Goal: Information Seeking & Learning: Stay updated

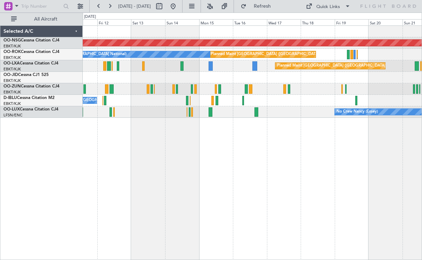
click at [255, 146] on div "Planned Maint [GEOGRAPHIC_DATA] ([GEOGRAPHIC_DATA]) Planned Maint [GEOGRAPHIC_D…" at bounding box center [253, 142] width 340 height 234
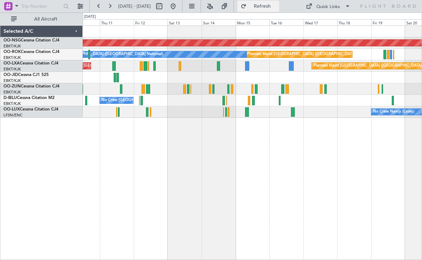
click at [261, 4] on button "Refresh" at bounding box center [259, 6] width 42 height 11
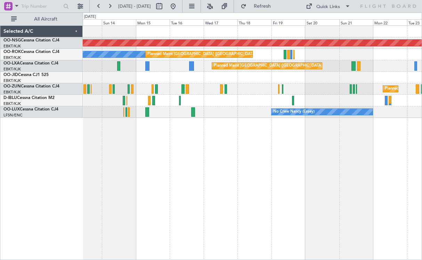
click at [238, 180] on div "Planned Maint [GEOGRAPHIC_DATA] ([GEOGRAPHIC_DATA]) A/C Unavailable [GEOGRAPHIC…" at bounding box center [253, 142] width 340 height 234
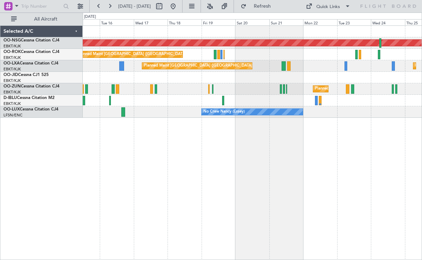
click at [210, 175] on div "Planned Maint [GEOGRAPHIC_DATA] ([GEOGRAPHIC_DATA]) Planned Maint [GEOGRAPHIC_D…" at bounding box center [253, 142] width 340 height 234
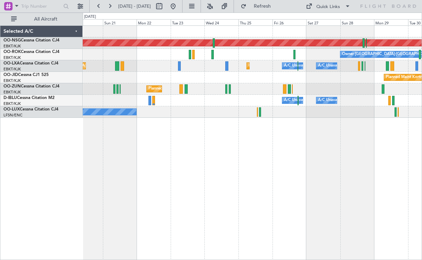
click at [229, 179] on div "Planned Maint [GEOGRAPHIC_DATA] ([GEOGRAPHIC_DATA]) Owner [GEOGRAPHIC_DATA]-[GE…" at bounding box center [253, 142] width 340 height 234
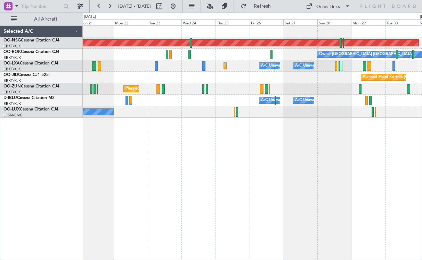
click at [196, 181] on div "Planned Maint [GEOGRAPHIC_DATA] ([GEOGRAPHIC_DATA]) Owner [GEOGRAPHIC_DATA]-[GE…" at bounding box center [253, 142] width 340 height 234
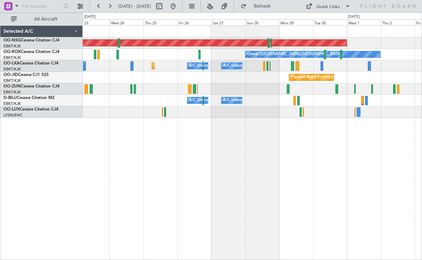
click at [133, 186] on div "Planned Maint [GEOGRAPHIC_DATA] ([GEOGRAPHIC_DATA]) Owner [GEOGRAPHIC_DATA]-[GE…" at bounding box center [253, 142] width 340 height 234
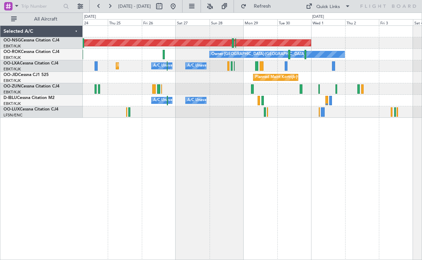
click at [274, 150] on div "Planned Maint [GEOGRAPHIC_DATA] ([GEOGRAPHIC_DATA]) Owner [GEOGRAPHIC_DATA]-[GE…" at bounding box center [253, 142] width 340 height 234
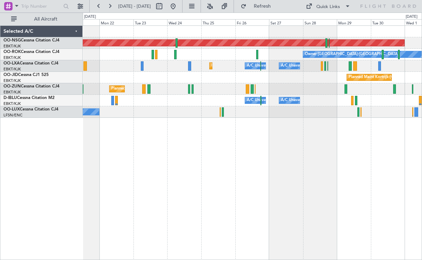
click at [335, 150] on div "Planned Maint [GEOGRAPHIC_DATA] ([GEOGRAPHIC_DATA]) Owner [GEOGRAPHIC_DATA]-[GE…" at bounding box center [253, 142] width 340 height 234
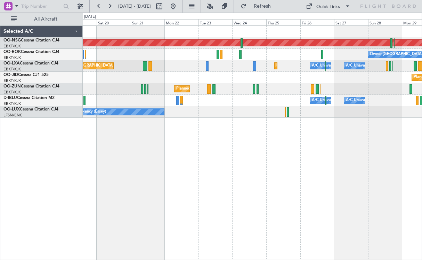
click at [359, 143] on div "Planned Maint [GEOGRAPHIC_DATA] ([GEOGRAPHIC_DATA]) Owner [GEOGRAPHIC_DATA]-[GE…" at bounding box center [253, 142] width 340 height 234
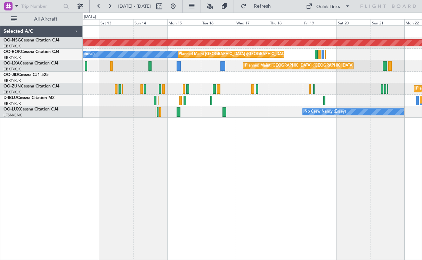
click at [366, 141] on div "Planned Maint [GEOGRAPHIC_DATA] ([GEOGRAPHIC_DATA]) Planned Maint [GEOGRAPHIC_D…" at bounding box center [253, 142] width 340 height 234
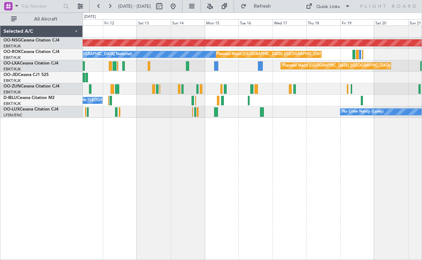
click at [306, 140] on div "Planned Maint [GEOGRAPHIC_DATA] ([GEOGRAPHIC_DATA]) Planned Maint [GEOGRAPHIC_D…" at bounding box center [253, 142] width 340 height 234
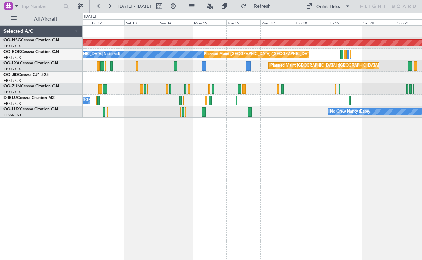
click at [304, 82] on div at bounding box center [252, 77] width 339 height 11
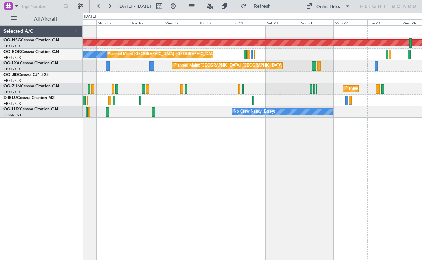
click at [243, 78] on div at bounding box center [252, 77] width 339 height 11
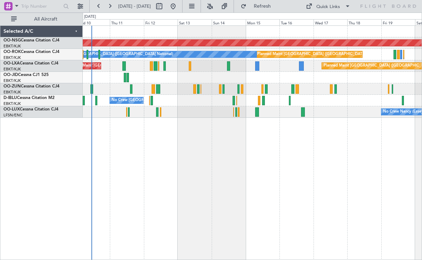
click at [352, 148] on div "Planned Maint [GEOGRAPHIC_DATA] ([GEOGRAPHIC_DATA]) Planned Maint [GEOGRAPHIC_D…" at bounding box center [253, 142] width 340 height 234
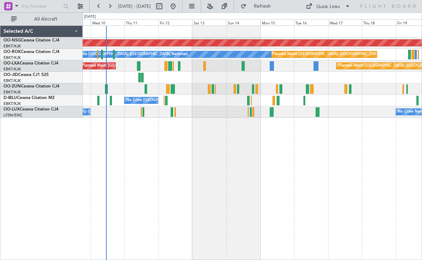
click at [305, 159] on div "Planned Maint [GEOGRAPHIC_DATA] ([GEOGRAPHIC_DATA]) Planned Maint [GEOGRAPHIC_D…" at bounding box center [253, 142] width 340 height 234
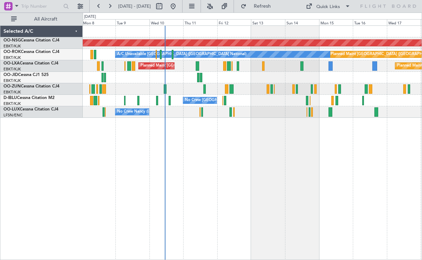
click at [210, 83] on div at bounding box center [252, 77] width 339 height 11
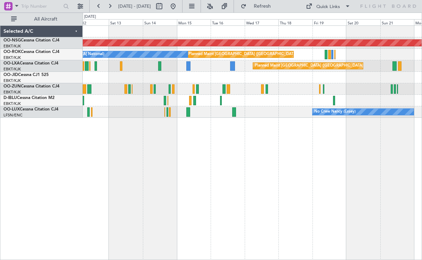
click at [206, 81] on div at bounding box center [252, 77] width 339 height 11
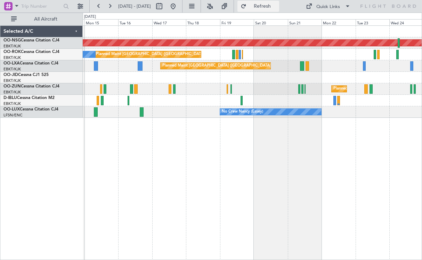
click at [260, 3] on button "Refresh" at bounding box center [259, 6] width 42 height 11
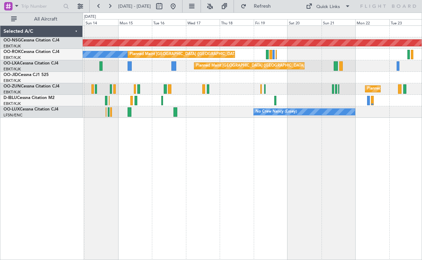
click at [247, 133] on div "Planned Maint [GEOGRAPHIC_DATA] ([GEOGRAPHIC_DATA]) A/C Unavailable [GEOGRAPHIC…" at bounding box center [253, 142] width 340 height 234
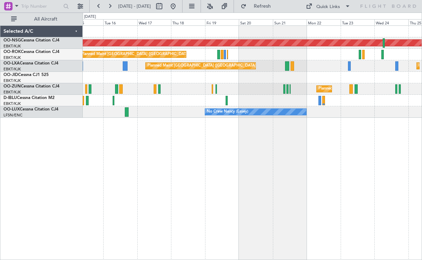
click at [187, 90] on div "Planned Maint Kortrijk-[GEOGRAPHIC_DATA]" at bounding box center [252, 88] width 339 height 11
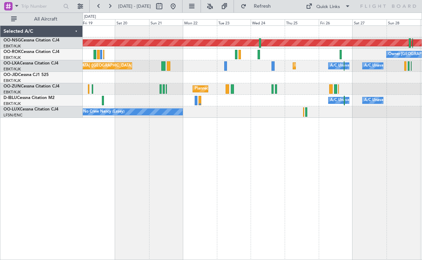
click at [126, 166] on div "Planned Maint [GEOGRAPHIC_DATA] ([GEOGRAPHIC_DATA]) Owner [GEOGRAPHIC_DATA]-[GE…" at bounding box center [253, 142] width 340 height 234
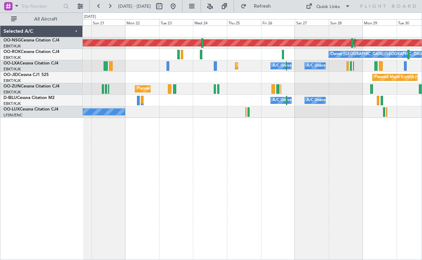
click at [295, 120] on div "Planned Maint [GEOGRAPHIC_DATA] ([GEOGRAPHIC_DATA]) Owner [GEOGRAPHIC_DATA]-[GE…" at bounding box center [253, 142] width 340 height 234
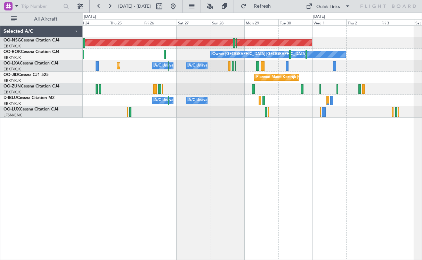
click at [188, 138] on div "Planned Maint [GEOGRAPHIC_DATA] ([GEOGRAPHIC_DATA]) Owner [GEOGRAPHIC_DATA]-[GE…" at bounding box center [253, 142] width 340 height 234
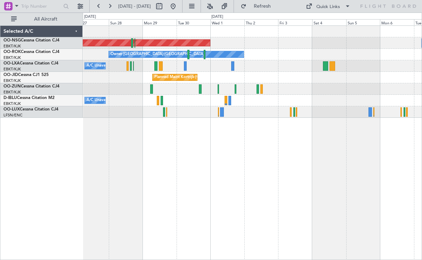
click at [172, 145] on div "Planned Maint [GEOGRAPHIC_DATA] ([GEOGRAPHIC_DATA]) Owner [GEOGRAPHIC_DATA]-[GE…" at bounding box center [253, 142] width 340 height 234
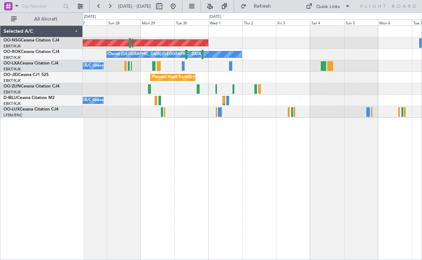
click at [319, 157] on div "Planned Maint [GEOGRAPHIC_DATA] ([GEOGRAPHIC_DATA]) Owner [GEOGRAPHIC_DATA]-[GE…" at bounding box center [253, 142] width 340 height 234
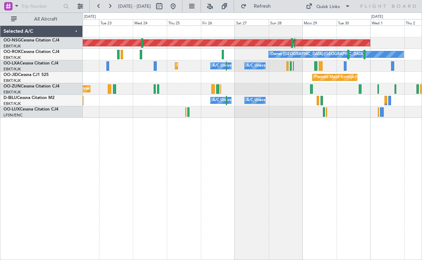
click at [364, 163] on div "Planned Maint [GEOGRAPHIC_DATA] ([GEOGRAPHIC_DATA]) Owner [GEOGRAPHIC_DATA]-[GE…" at bounding box center [253, 142] width 340 height 234
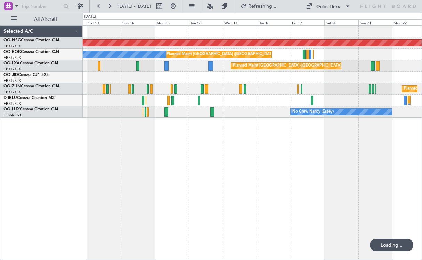
click at [369, 166] on div "Planned Maint [GEOGRAPHIC_DATA] ([GEOGRAPHIC_DATA]) Planned Maint [GEOGRAPHIC_D…" at bounding box center [253, 142] width 340 height 234
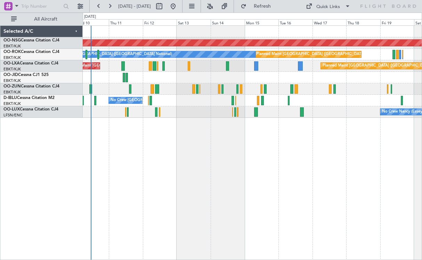
click at [308, 154] on div "Planned Maint [GEOGRAPHIC_DATA] ([GEOGRAPHIC_DATA]) Planned Maint [GEOGRAPHIC_D…" at bounding box center [253, 142] width 340 height 234
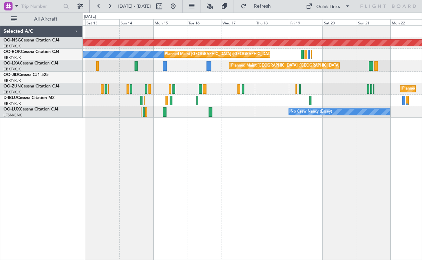
click at [256, 126] on div "Planned Maint [GEOGRAPHIC_DATA] ([GEOGRAPHIC_DATA]) Planned Maint [GEOGRAPHIC_D…" at bounding box center [253, 142] width 340 height 234
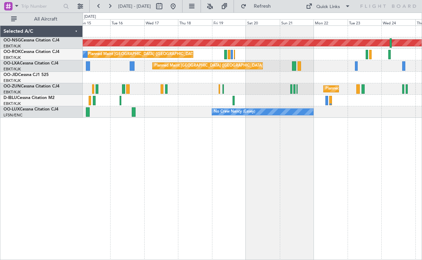
click at [190, 80] on div at bounding box center [252, 77] width 339 height 11
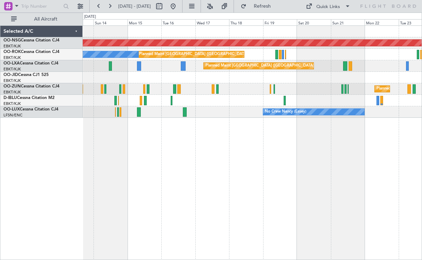
click at [364, 155] on div "Planned Maint [GEOGRAPHIC_DATA] ([GEOGRAPHIC_DATA]) Planned Maint [GEOGRAPHIC_D…" at bounding box center [253, 142] width 340 height 234
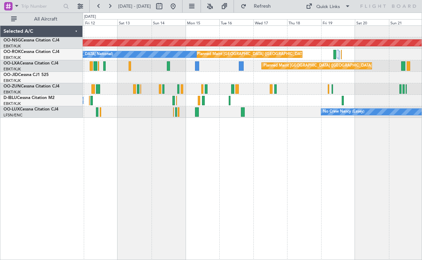
click at [220, 137] on div "Planned Maint [GEOGRAPHIC_DATA] ([GEOGRAPHIC_DATA]) Planned Maint [GEOGRAPHIC_D…" at bounding box center [253, 142] width 340 height 234
click at [269, 5] on span "Refresh" at bounding box center [262, 6] width 29 height 5
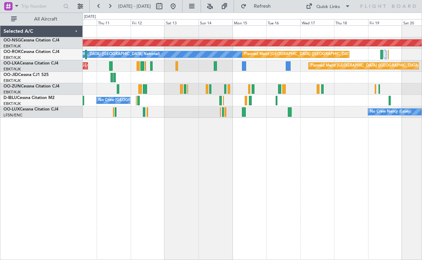
click at [253, 121] on div "Planned Maint [GEOGRAPHIC_DATA] ([GEOGRAPHIC_DATA]) A/C Unavailable [GEOGRAPHIC…" at bounding box center [253, 142] width 340 height 234
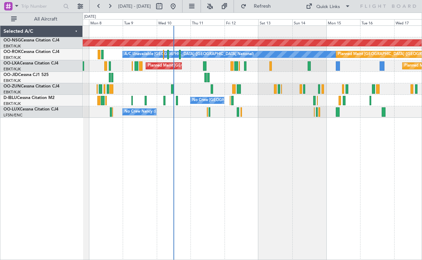
click at [273, 144] on div "Planned Maint [GEOGRAPHIC_DATA] ([GEOGRAPHIC_DATA]) A/C Unavailable [GEOGRAPHIC…" at bounding box center [253, 142] width 340 height 234
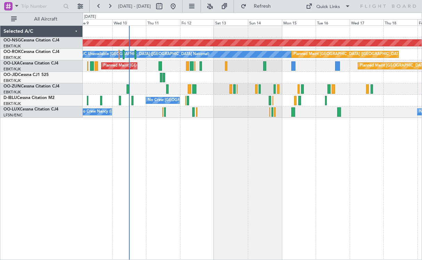
click at [231, 104] on div "No Crew [GEOGRAPHIC_DATA] ([GEOGRAPHIC_DATA] National)" at bounding box center [252, 100] width 339 height 11
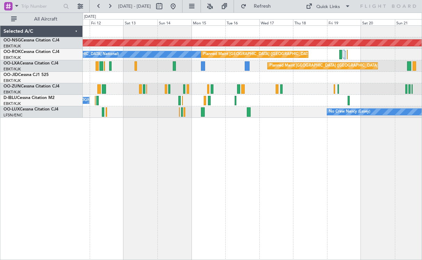
click at [255, 80] on div at bounding box center [252, 77] width 339 height 11
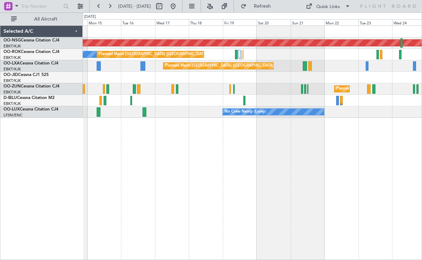
click at [298, 64] on div "Planned Maint [GEOGRAPHIC_DATA] ([GEOGRAPHIC_DATA]) A/C Unavailable [GEOGRAPHIC…" at bounding box center [252, 72] width 339 height 92
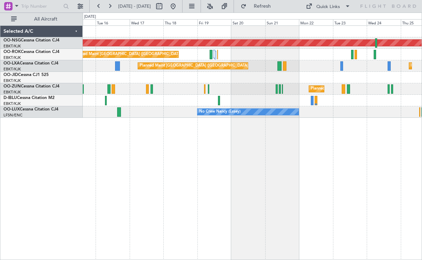
click at [283, 120] on div "Planned Maint [GEOGRAPHIC_DATA] ([GEOGRAPHIC_DATA]) Planned Maint [GEOGRAPHIC_D…" at bounding box center [253, 142] width 340 height 234
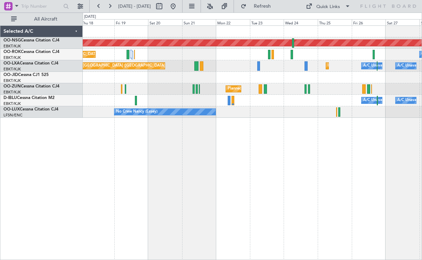
click at [324, 130] on div "Planned Maint [GEOGRAPHIC_DATA] ([GEOGRAPHIC_DATA]) Planned Maint [GEOGRAPHIC_D…" at bounding box center [253, 142] width 340 height 234
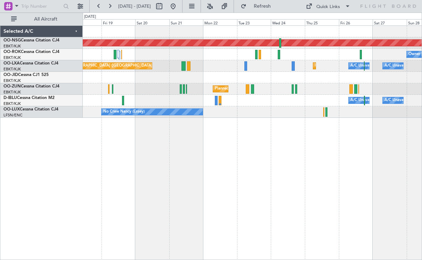
click at [244, 100] on div "A/C Unavailable [GEOGRAPHIC_DATA] ([GEOGRAPHIC_DATA] National) A/C Unavailable …" at bounding box center [252, 100] width 339 height 11
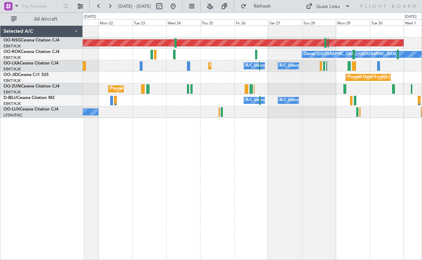
click at [236, 127] on div "Planned Maint [GEOGRAPHIC_DATA] ([GEOGRAPHIC_DATA]) Owner [GEOGRAPHIC_DATA]-[GE…" at bounding box center [253, 142] width 340 height 234
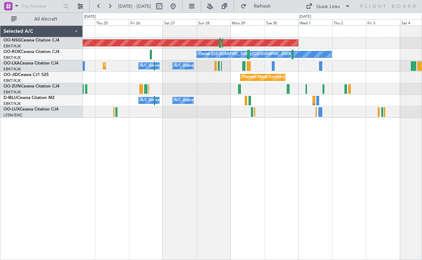
click at [278, 84] on div "Planned Maint [GEOGRAPHIC_DATA] ([GEOGRAPHIC_DATA]) Owner [GEOGRAPHIC_DATA]-[GE…" at bounding box center [252, 72] width 339 height 92
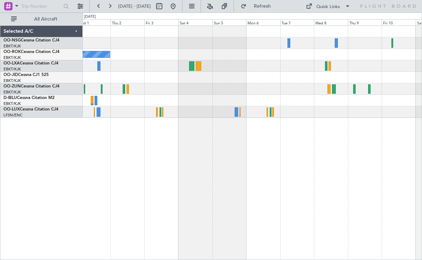
click at [164, 94] on div "Planned Maint [GEOGRAPHIC_DATA] ([GEOGRAPHIC_DATA]) Owner [GEOGRAPHIC_DATA]-[GE…" at bounding box center [252, 72] width 339 height 92
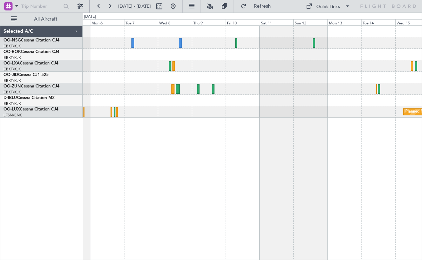
click at [260, 66] on div "Planned Maint [GEOGRAPHIC_DATA] ([GEOGRAPHIC_DATA] National)" at bounding box center [252, 72] width 339 height 92
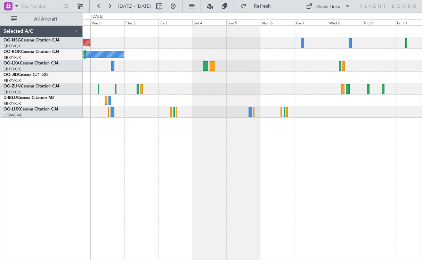
click at [403, 152] on div "Planned Maint [GEOGRAPHIC_DATA] ([GEOGRAPHIC_DATA]) Owner [GEOGRAPHIC_DATA]-[GE…" at bounding box center [253, 142] width 340 height 234
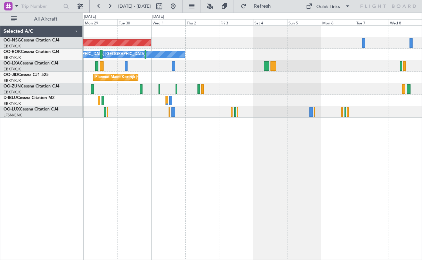
click at [328, 168] on div "Planned Maint [GEOGRAPHIC_DATA] ([GEOGRAPHIC_DATA]) Owner [GEOGRAPHIC_DATA]-[GE…" at bounding box center [253, 142] width 340 height 234
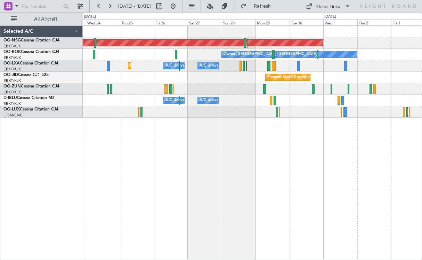
click at [353, 167] on div "Planned Maint [GEOGRAPHIC_DATA] ([GEOGRAPHIC_DATA]) Owner [GEOGRAPHIC_DATA]-[GE…" at bounding box center [253, 142] width 340 height 234
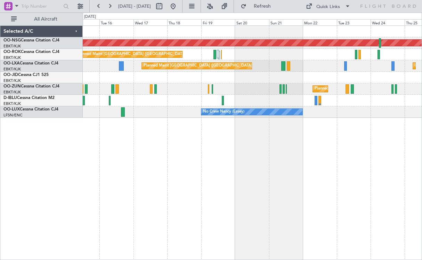
click at [336, 162] on div "Planned Maint [GEOGRAPHIC_DATA] ([GEOGRAPHIC_DATA]) Planned Maint [GEOGRAPHIC_D…" at bounding box center [253, 142] width 340 height 234
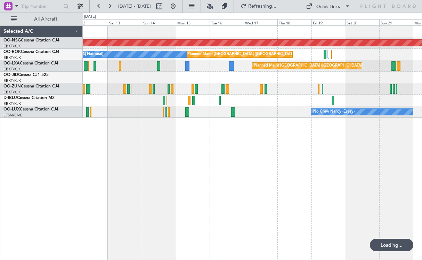
click at [288, 153] on div "Planned Maint [GEOGRAPHIC_DATA] ([GEOGRAPHIC_DATA]) Planned Maint [GEOGRAPHIC_D…" at bounding box center [253, 142] width 340 height 234
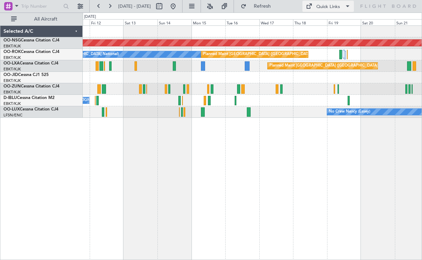
click at [332, 10] on div "Quick Links" at bounding box center [329, 6] width 24 height 7
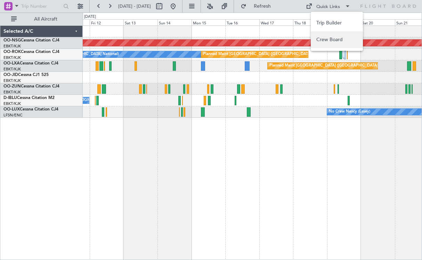
click at [333, 37] on button "Crew Board" at bounding box center [337, 39] width 52 height 17
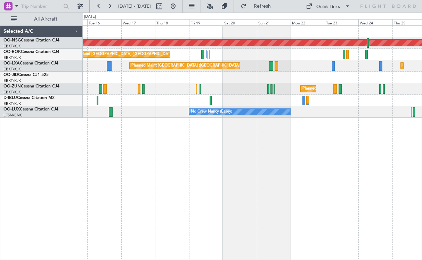
click at [197, 137] on div "Planned Maint [GEOGRAPHIC_DATA] ([GEOGRAPHIC_DATA]) Planned Maint [GEOGRAPHIC_D…" at bounding box center [253, 142] width 340 height 234
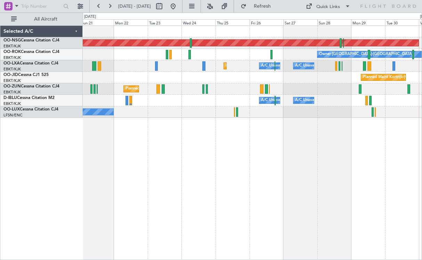
click at [48, 162] on div "Planned Maint [GEOGRAPHIC_DATA] ([GEOGRAPHIC_DATA]) Owner [GEOGRAPHIC_DATA]-[GE…" at bounding box center [211, 136] width 422 height 247
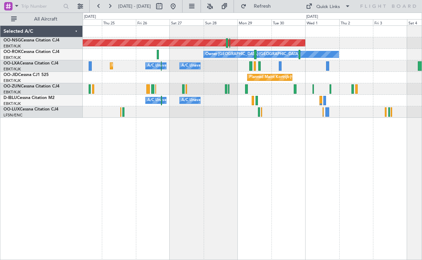
click at [279, 121] on div "Planned Maint [GEOGRAPHIC_DATA] ([GEOGRAPHIC_DATA]) Owner [GEOGRAPHIC_DATA]-[GE…" at bounding box center [253, 142] width 340 height 234
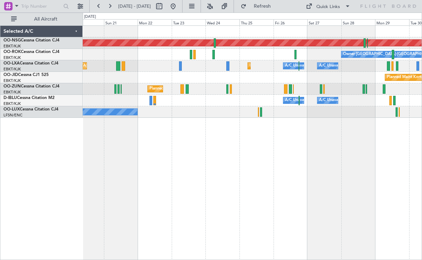
click at [363, 126] on div "Planned Maint [GEOGRAPHIC_DATA] ([GEOGRAPHIC_DATA]) Owner [GEOGRAPHIC_DATA]-[GE…" at bounding box center [253, 142] width 340 height 234
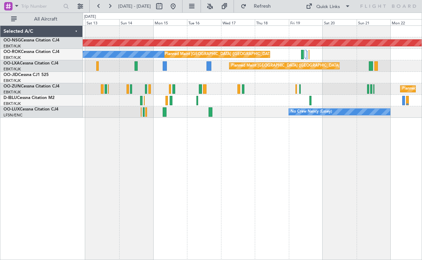
click at [293, 151] on div "Planned Maint [GEOGRAPHIC_DATA] ([GEOGRAPHIC_DATA]) Planned Maint [GEOGRAPHIC_D…" at bounding box center [253, 142] width 340 height 234
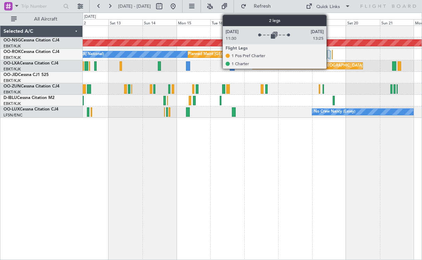
click at [330, 54] on div at bounding box center [329, 54] width 2 height 8
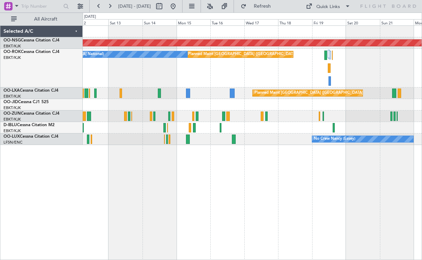
click at [143, 185] on div "Planned Maint [GEOGRAPHIC_DATA] ([GEOGRAPHIC_DATA]) Planned Maint [GEOGRAPHIC_D…" at bounding box center [253, 142] width 340 height 234
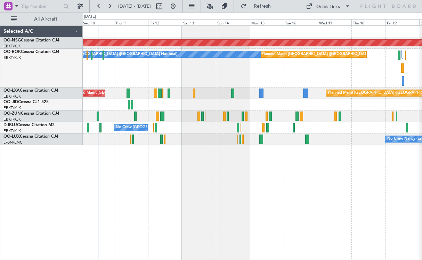
click at [232, 188] on div "Planned Maint [GEOGRAPHIC_DATA] ([GEOGRAPHIC_DATA]) Planned Maint [GEOGRAPHIC_D…" at bounding box center [253, 142] width 340 height 234
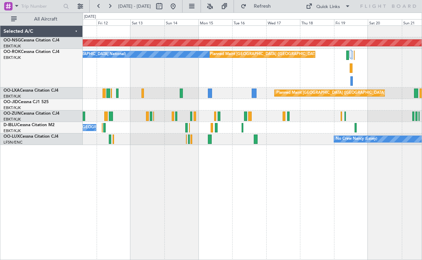
click at [269, 129] on div "No Crew [GEOGRAPHIC_DATA] ([GEOGRAPHIC_DATA] National)" at bounding box center [252, 127] width 339 height 11
